Goal: Information Seeking & Learning: Check status

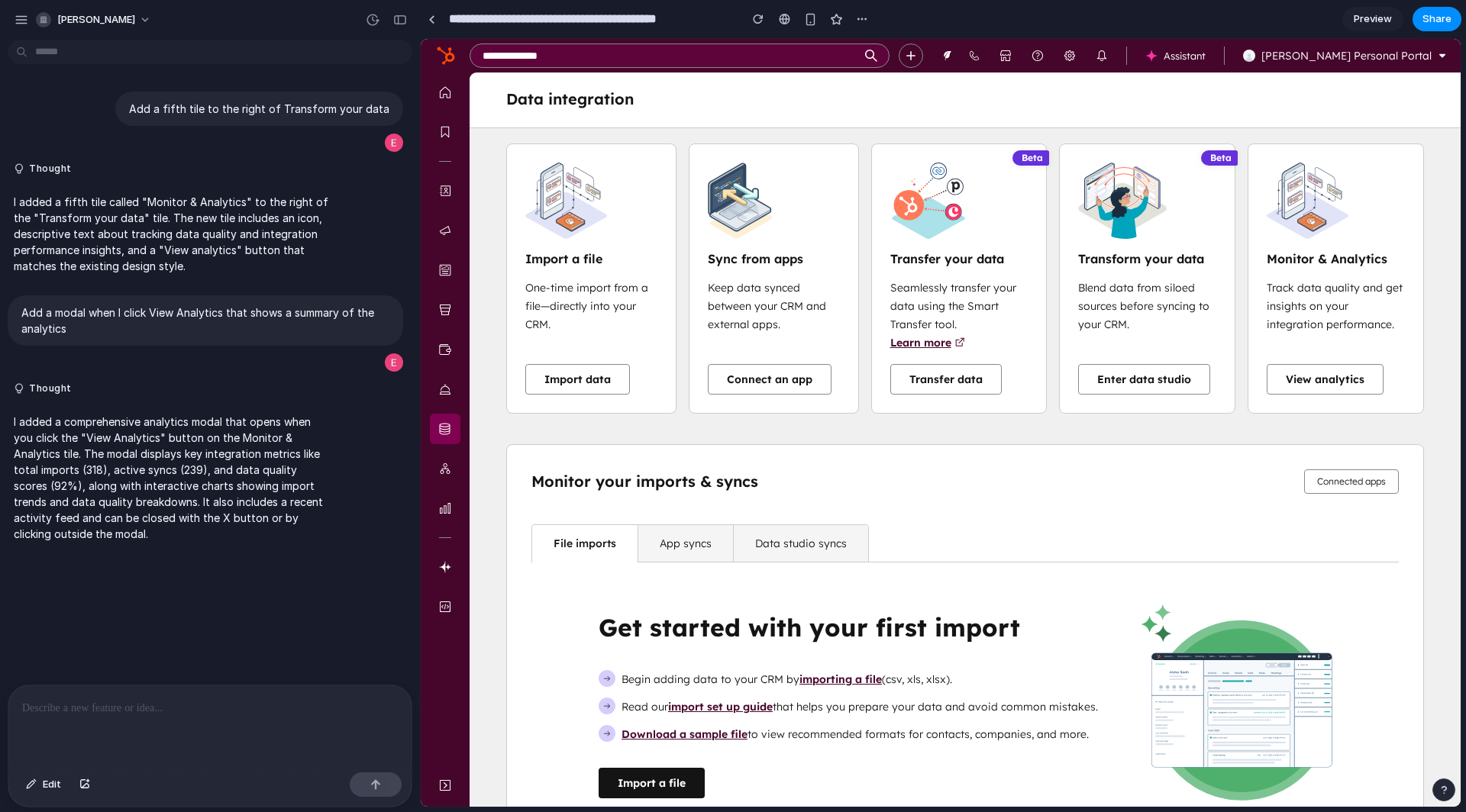
click at [1260, 377] on div "Monitor & Analytics Track data quality and get insights on your integration per…" at bounding box center [1336, 278] width 176 height 270
click at [1282, 378] on button "View analytics" at bounding box center [1325, 379] width 117 height 31
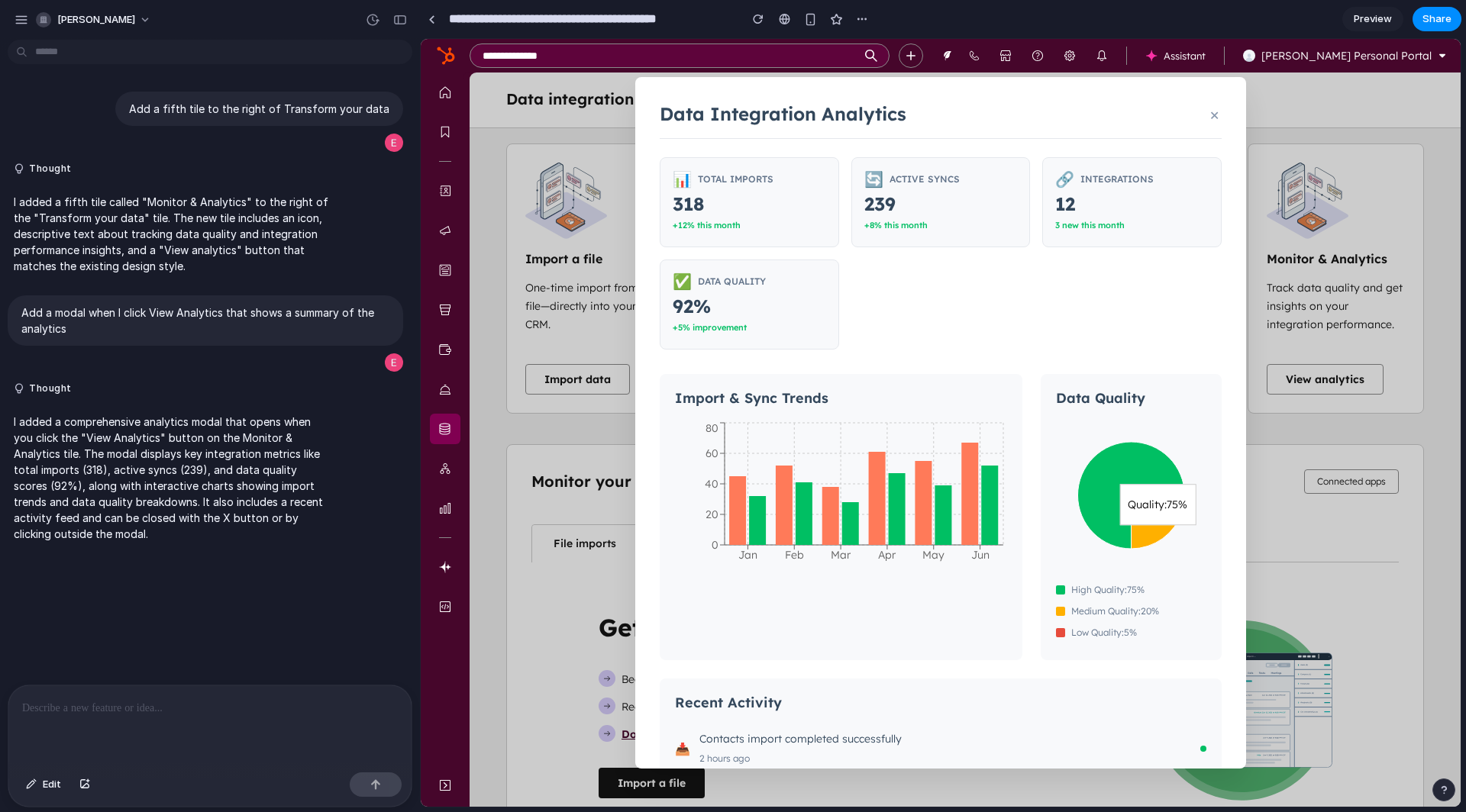
click at [1213, 110] on button "×" at bounding box center [1214, 114] width 15 height 25
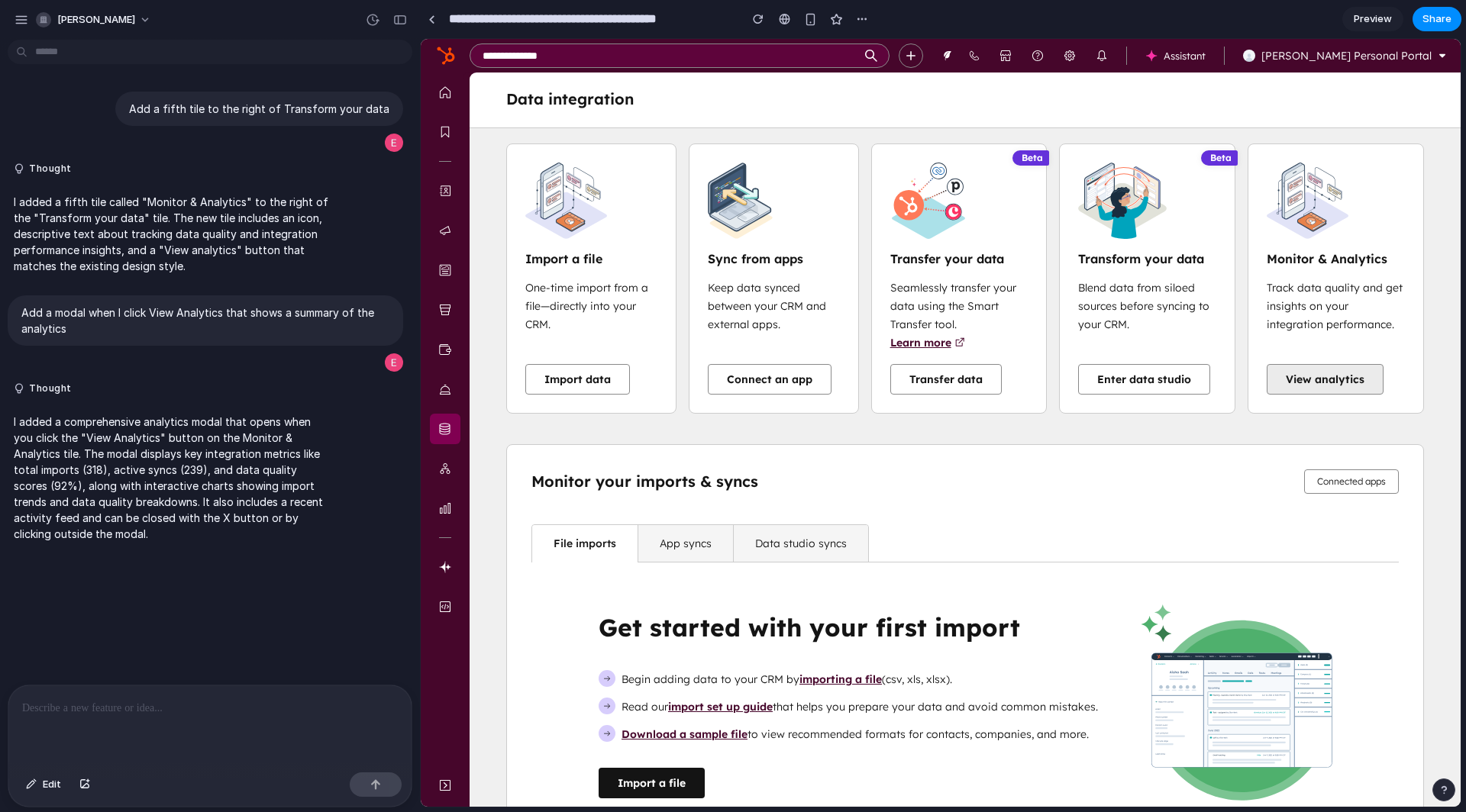
click at [1306, 386] on button "View analytics" at bounding box center [1325, 379] width 117 height 31
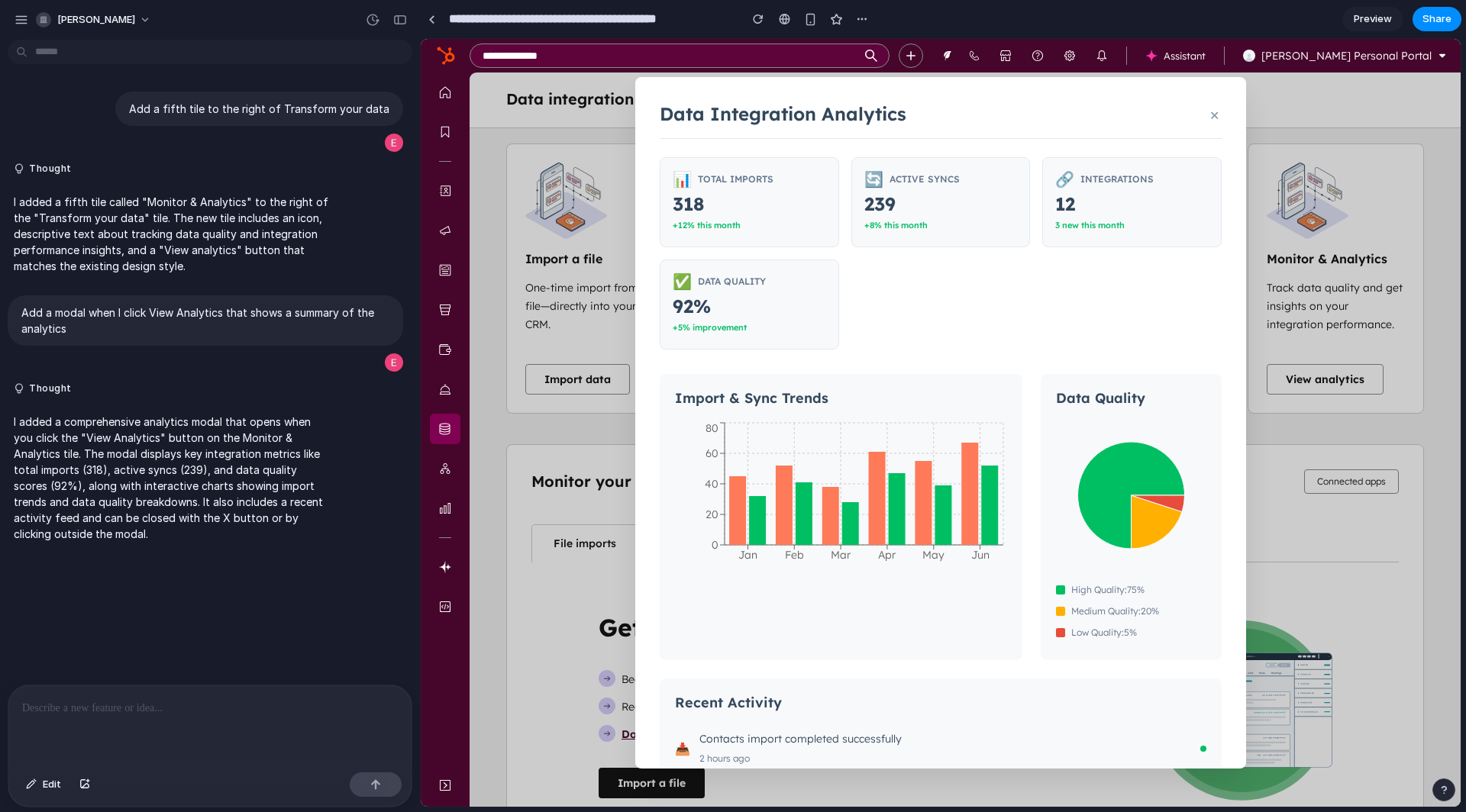
click at [762, 190] on div "📊 Total Imports 318 +12% this month" at bounding box center [749, 202] width 179 height 90
click at [728, 181] on span "Total Imports" at bounding box center [736, 179] width 75 height 19
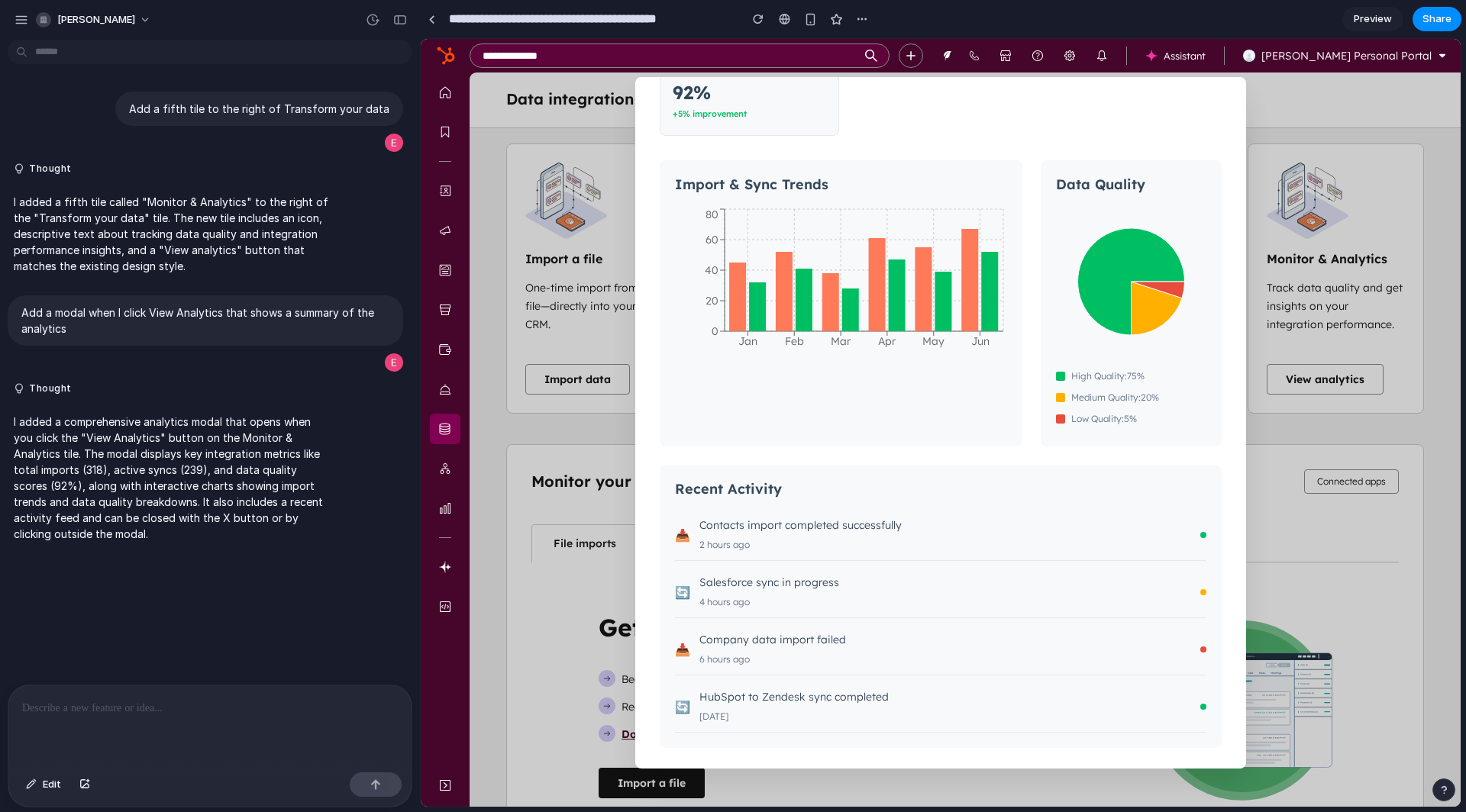
click at [832, 584] on div "Salesforce sync in progress" at bounding box center [950, 582] width 501 height 19
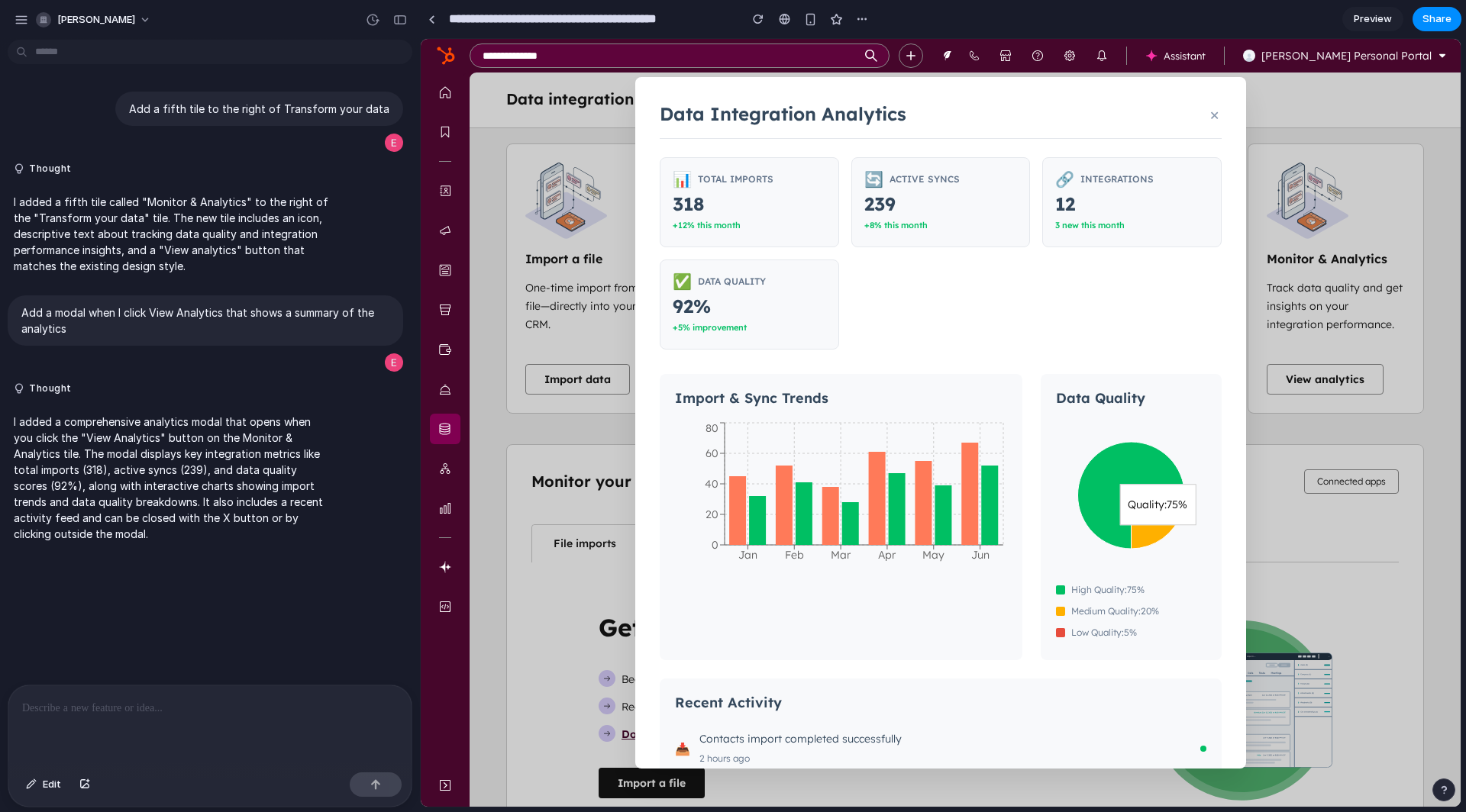
click at [1102, 468] on icon at bounding box center [1131, 495] width 107 height 107
click at [743, 193] on div "📊 Total Imports 318 +12% this month" at bounding box center [749, 202] width 179 height 90
click at [1205, 115] on div "Data Integration Analytics ×" at bounding box center [940, 121] width 562 height 38
click at [1205, 121] on div "Data Integration Analytics ×" at bounding box center [940, 121] width 562 height 38
click at [1212, 116] on button "×" at bounding box center [1214, 114] width 15 height 25
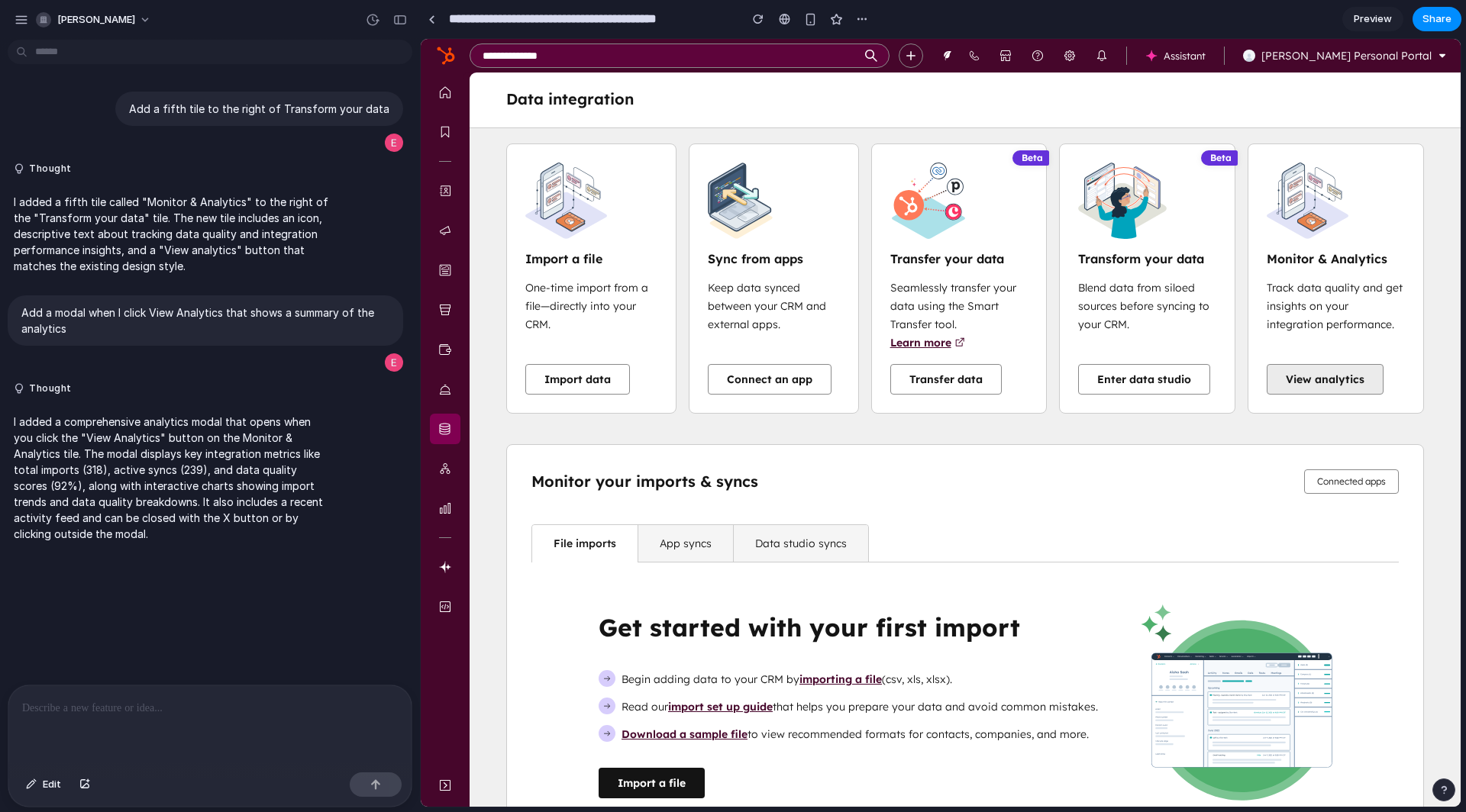
click at [1292, 375] on i18n-string "View analytics" at bounding box center [1324, 379] width 78 height 14
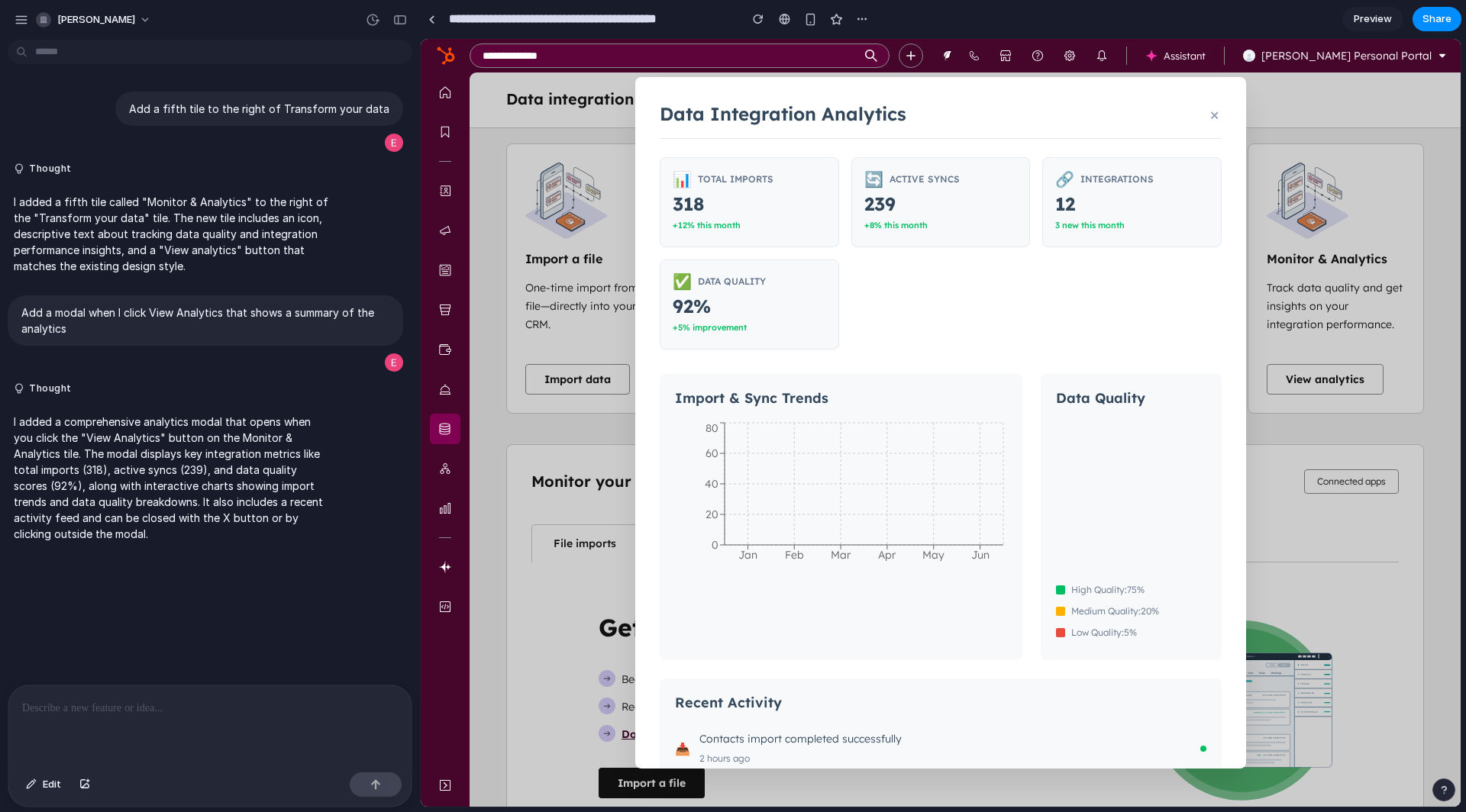
click at [1215, 112] on button "×" at bounding box center [1214, 114] width 15 height 25
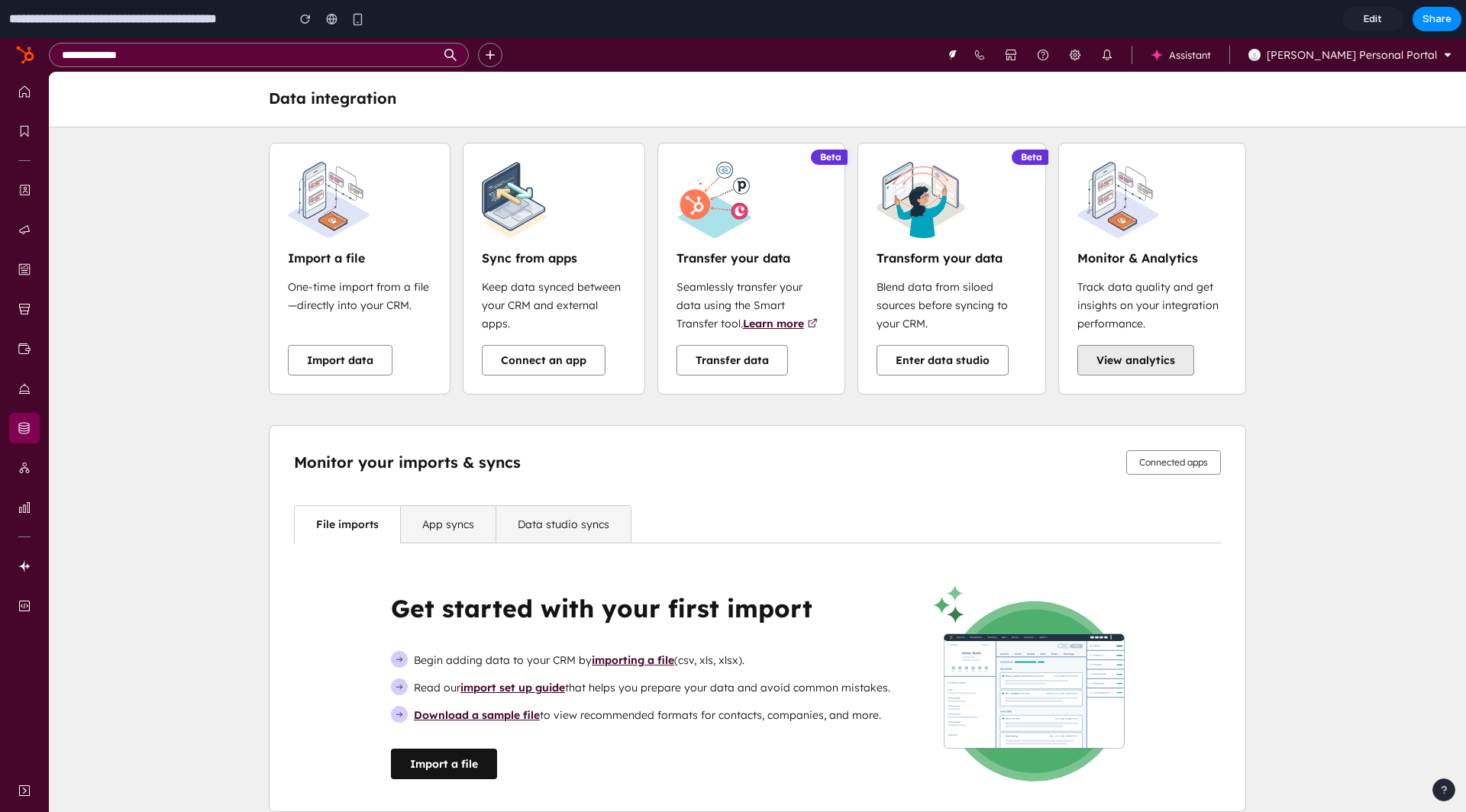
click at [1169, 356] on i18n-string "View analytics" at bounding box center [1135, 360] width 78 height 14
click at [1175, 462] on i18n-string "Connected apps" at bounding box center [1173, 462] width 68 height 11
click at [1127, 361] on i18n-string "View analytics" at bounding box center [1135, 360] width 78 height 14
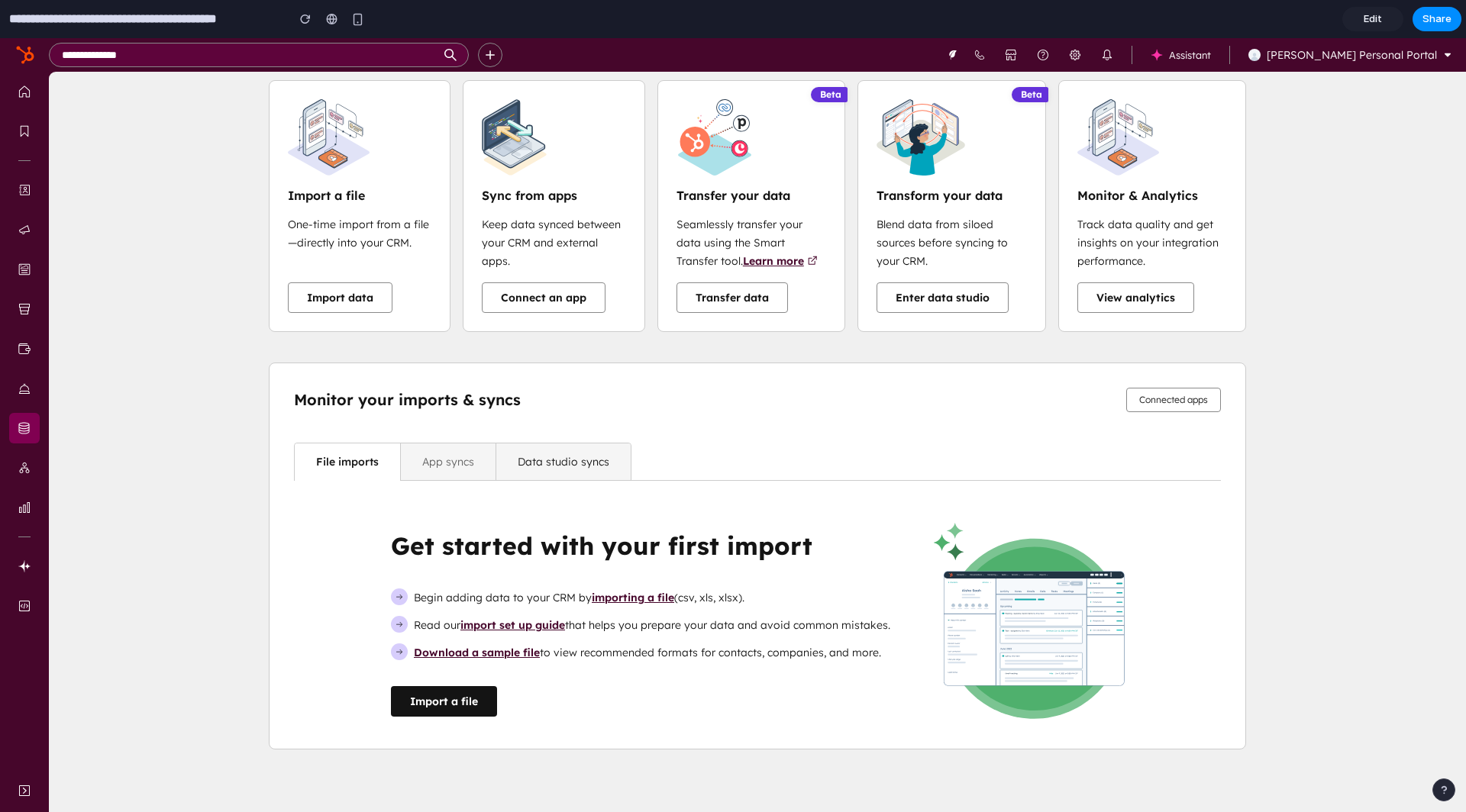
click at [422, 447] on link "App syncs" at bounding box center [448, 461] width 95 height 37
click at [555, 461] on i18n-string "Data studio syncs" at bounding box center [564, 461] width 92 height 14
